Goal: Use online tool/utility: Utilize a website feature to perform a specific function

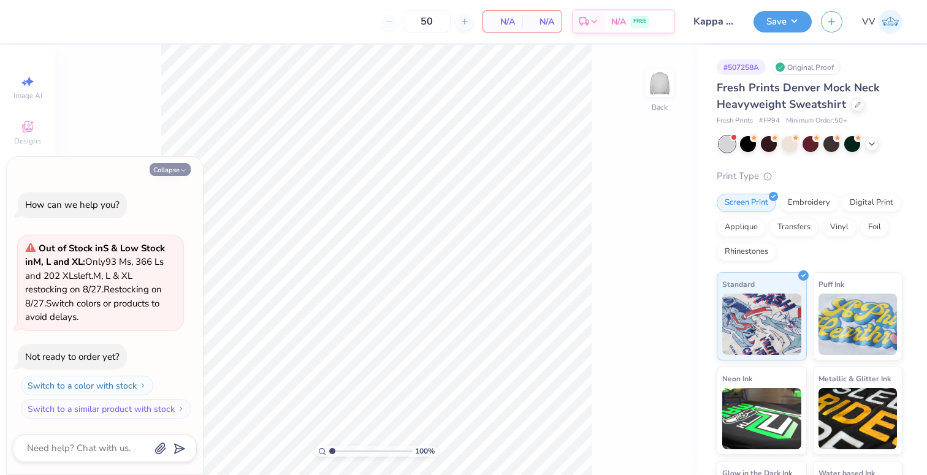
click at [171, 172] on button "Collapse" at bounding box center [170, 169] width 41 height 13
type textarea "x"
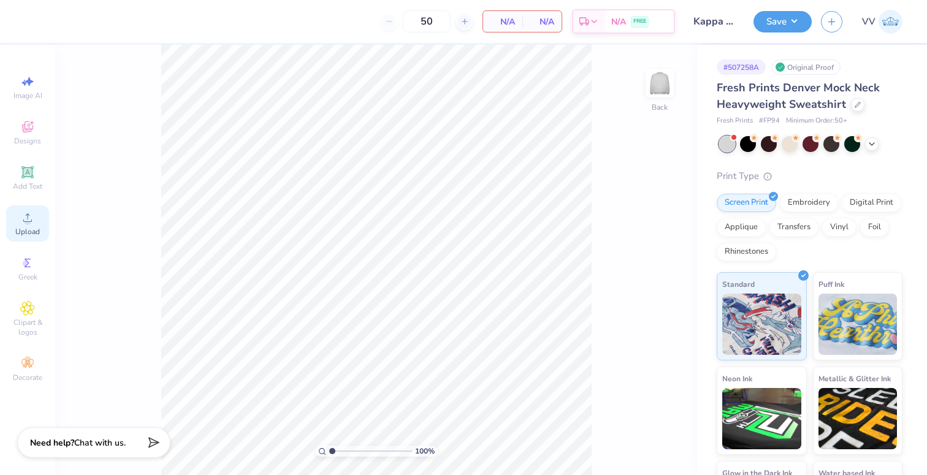
click at [31, 221] on icon at bounding box center [27, 217] width 15 height 15
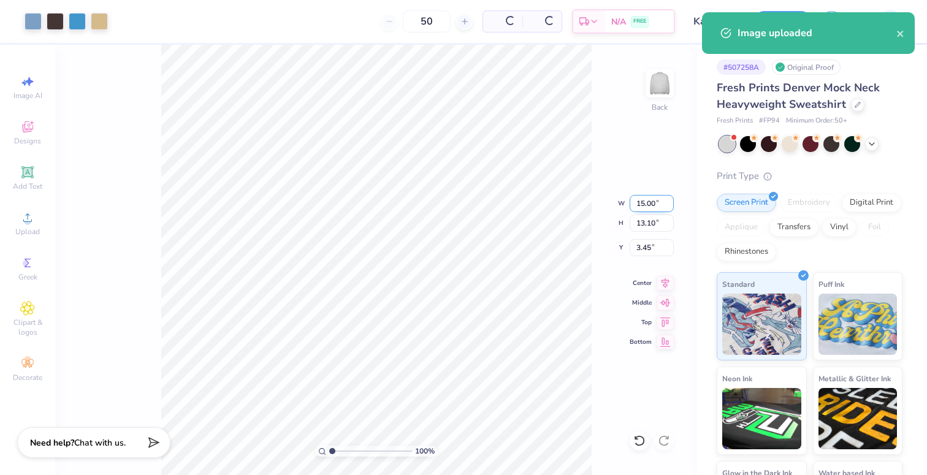
click at [636, 199] on input "15.00" at bounding box center [652, 203] width 44 height 17
type input "4.00"
type input "3.49"
type input "3.00"
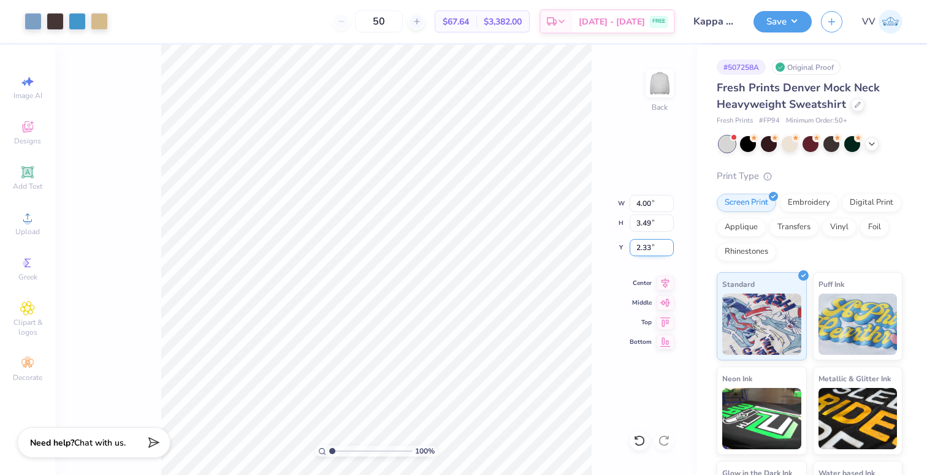
click at [653, 250] on input "2.33" at bounding box center [652, 247] width 44 height 17
type input "2.50"
click at [645, 248] on input "2.50" at bounding box center [652, 247] width 44 height 17
click at [648, 246] on input "6" at bounding box center [652, 247] width 44 height 17
type input "3.00"
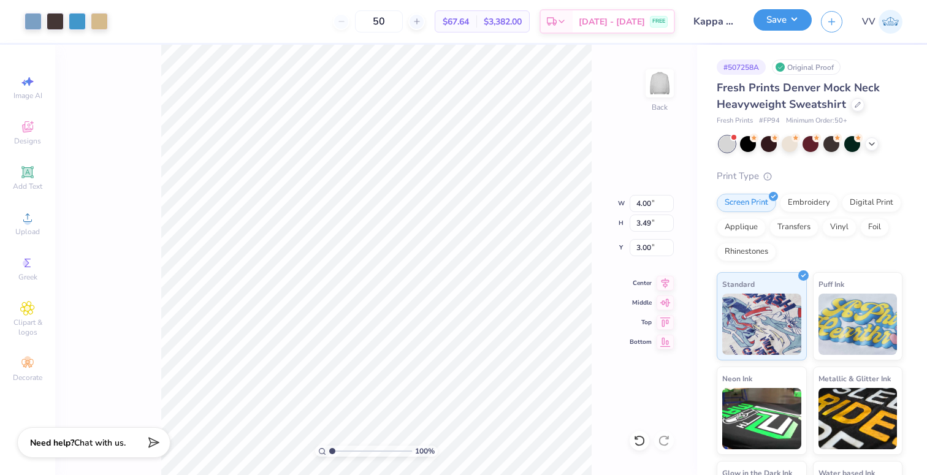
click at [779, 23] on button "Save" at bounding box center [782, 19] width 58 height 21
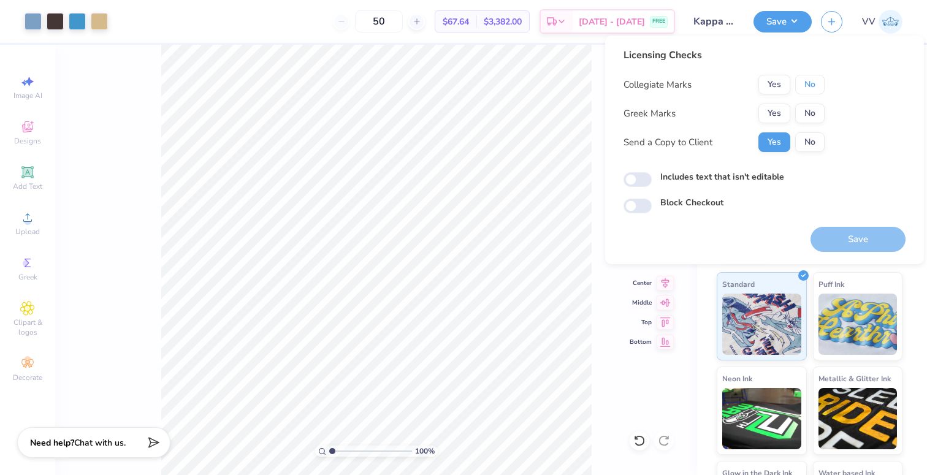
drag, startPoint x: 809, startPoint y: 85, endPoint x: 797, endPoint y: 97, distance: 16.9
click at [808, 85] on button "No" at bounding box center [809, 85] width 29 height 20
click at [775, 114] on button "Yes" at bounding box center [774, 114] width 32 height 20
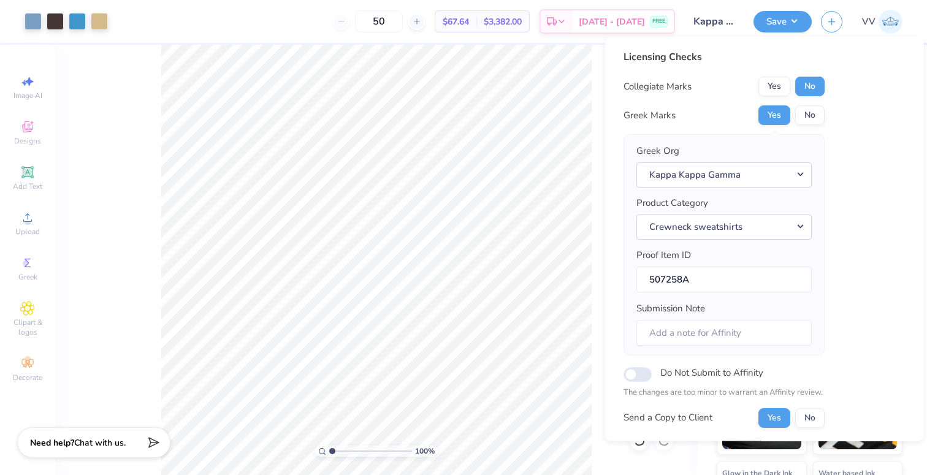
scroll to position [98, 0]
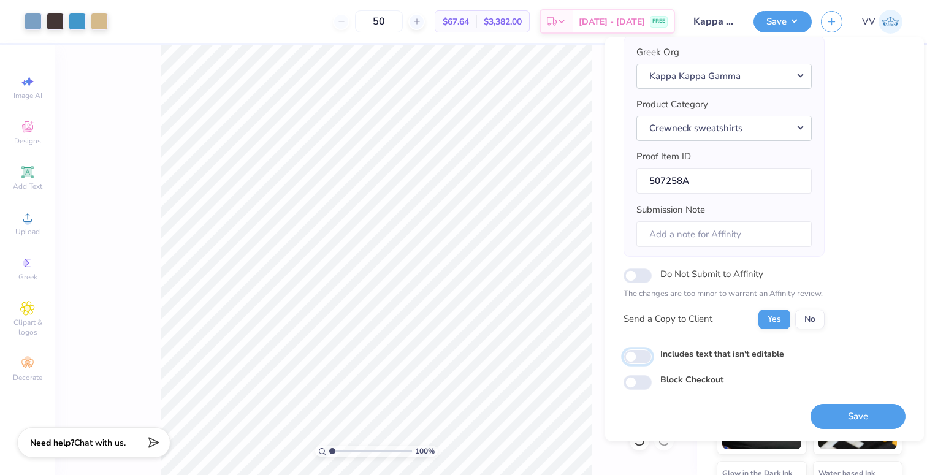
click at [637, 357] on input "Includes text that isn't editable" at bounding box center [637, 356] width 28 height 15
checkbox input "true"
click at [863, 414] on button "Save" at bounding box center [857, 416] width 95 height 25
